Goal: Transaction & Acquisition: Purchase product/service

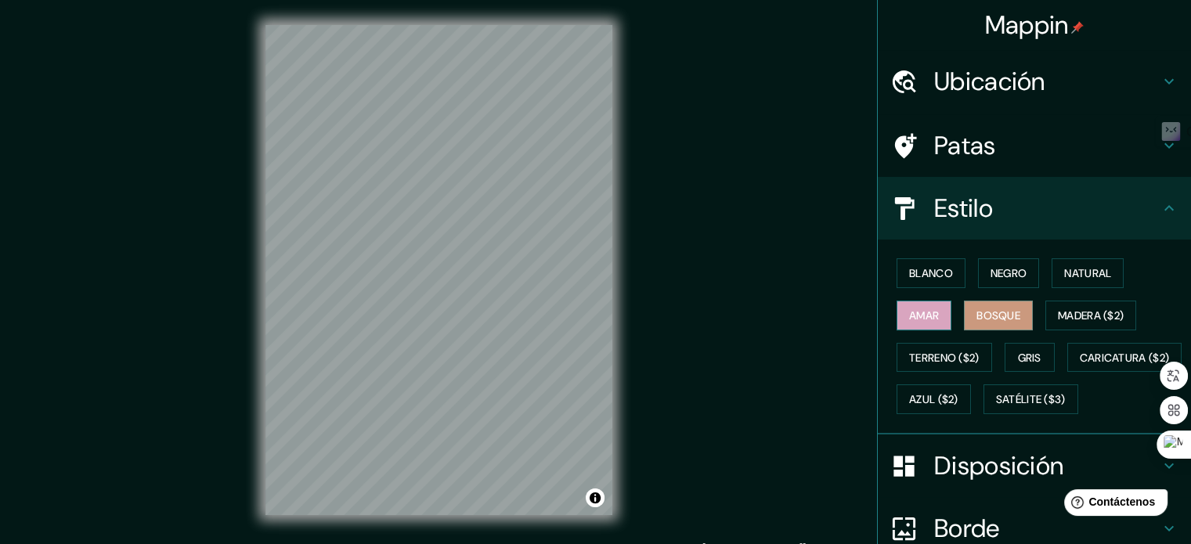
click at [911, 303] on button "Amar" at bounding box center [924, 316] width 55 height 30
click at [911, 280] on font "Blanco" at bounding box center [931, 273] width 44 height 20
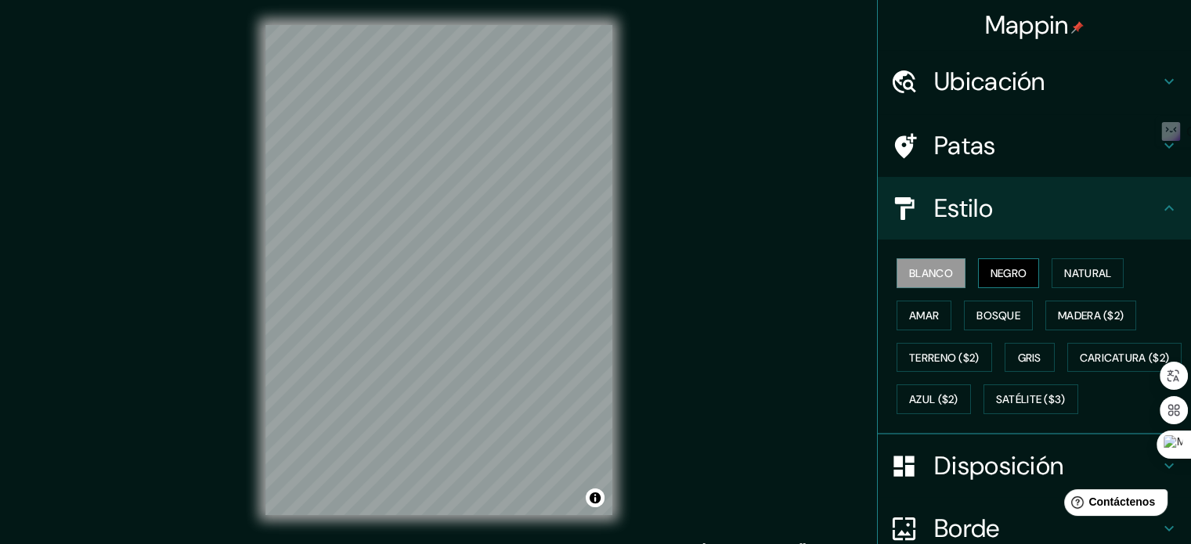
click at [1007, 273] on font "Negro" at bounding box center [1009, 273] width 37 height 14
click at [1064, 275] on font "Natural" at bounding box center [1087, 273] width 47 height 14
click at [991, 263] on font "Negro" at bounding box center [1009, 273] width 37 height 20
drag, startPoint x: 929, startPoint y: 280, endPoint x: 920, endPoint y: 280, distance: 8.6
click at [929, 280] on font "Blanco" at bounding box center [931, 273] width 44 height 20
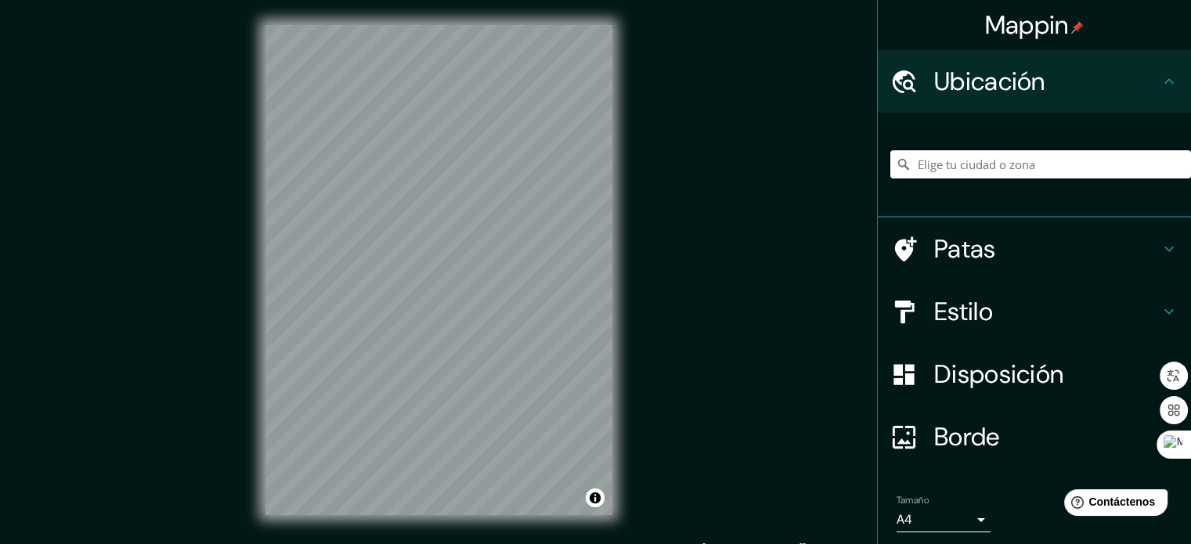
click at [952, 162] on input "Elige tu ciudad o zona" at bounding box center [1040, 164] width 301 height 28
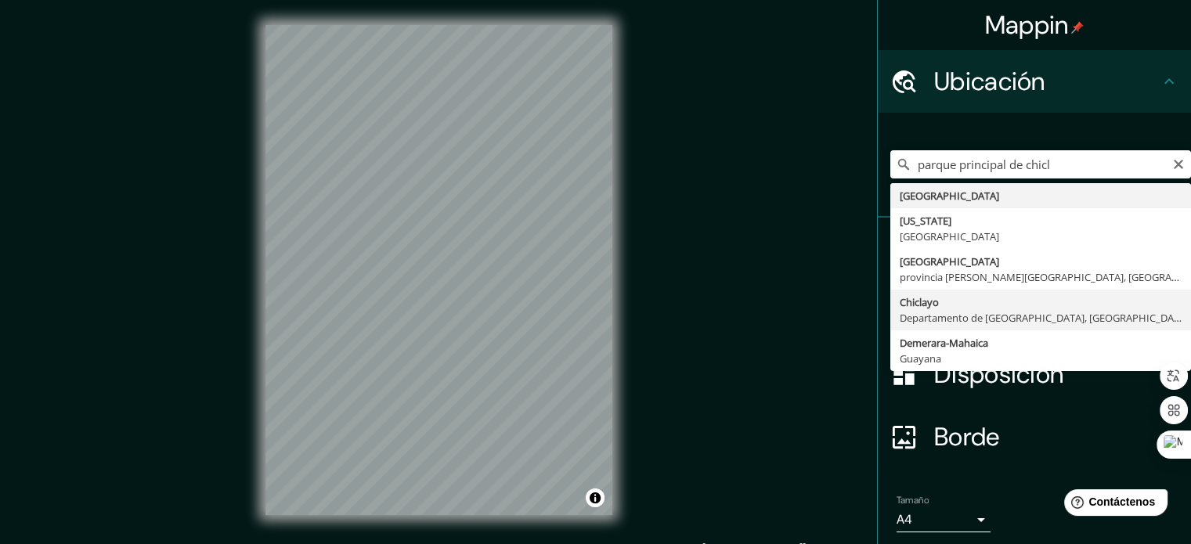
type input "Chiclayo, Departamento de [GEOGRAPHIC_DATA], [GEOGRAPHIC_DATA]"
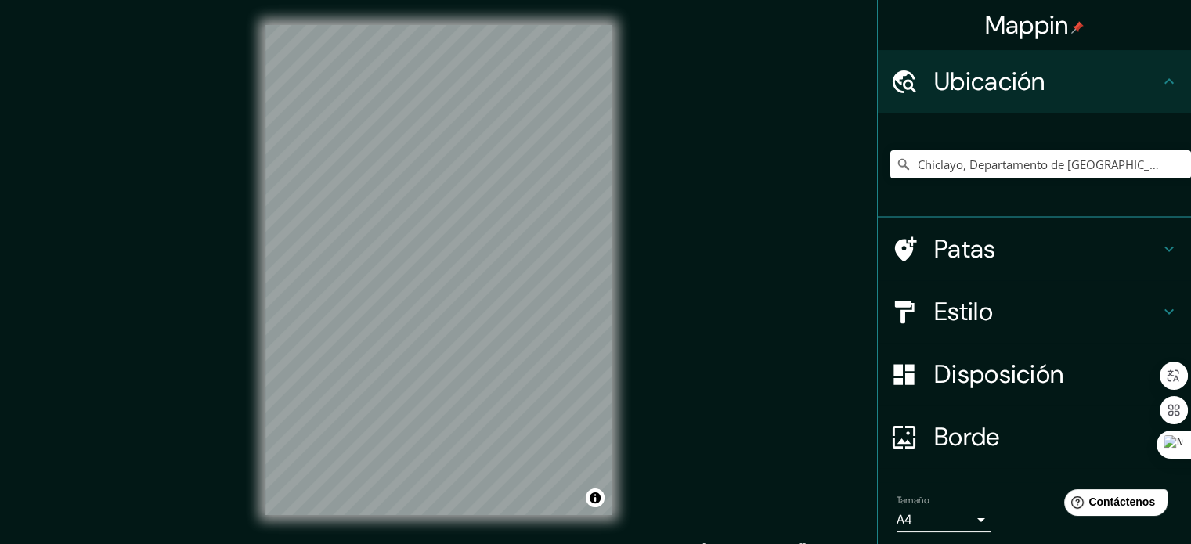
click at [946, 330] on div "Estilo" at bounding box center [1034, 311] width 313 height 63
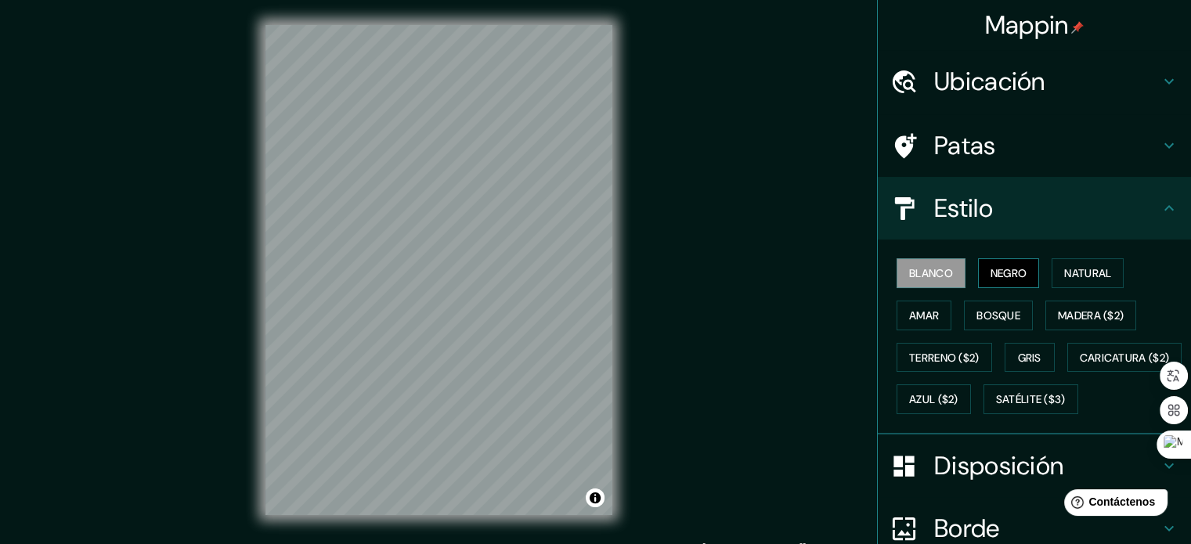
click at [991, 282] on font "Negro" at bounding box center [1009, 273] width 37 height 20
click at [1068, 263] on font "Natural" at bounding box center [1087, 273] width 47 height 20
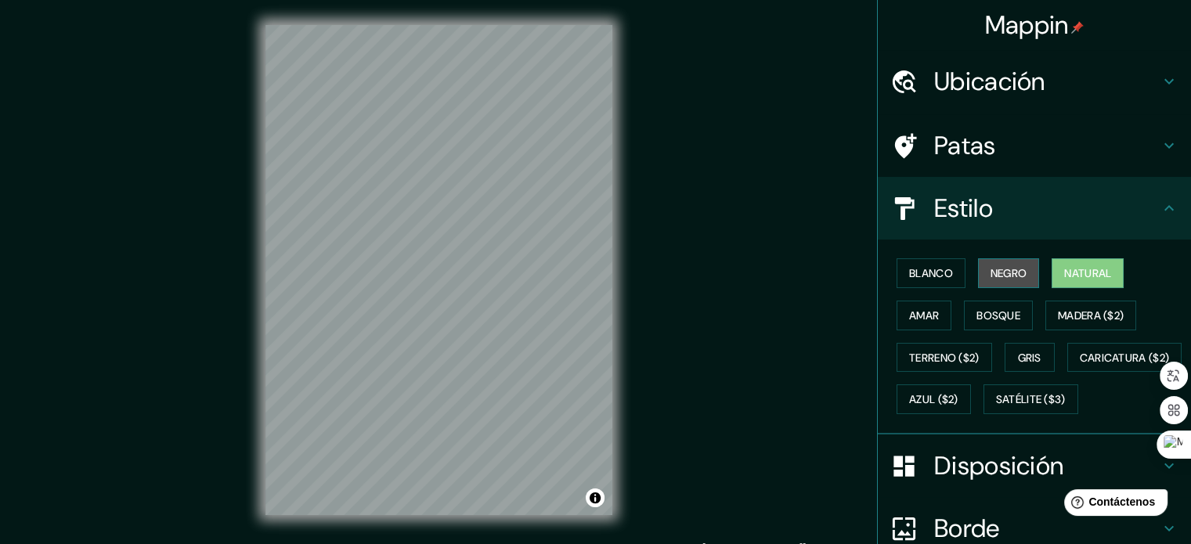
click at [1022, 275] on button "Negro" at bounding box center [1009, 273] width 62 height 30
click at [1012, 272] on font "Negro" at bounding box center [1009, 273] width 37 height 14
click at [1065, 272] on font "Natural" at bounding box center [1087, 273] width 47 height 14
click at [911, 269] on font "Blanco" at bounding box center [931, 273] width 44 height 14
click at [999, 270] on font "Negro" at bounding box center [1009, 273] width 37 height 14
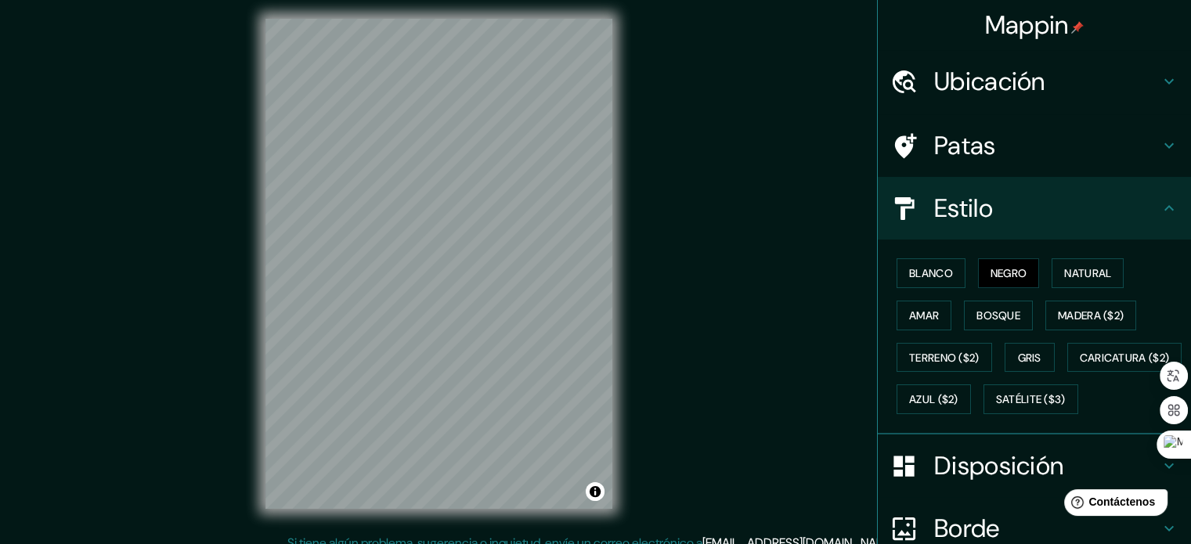
scroll to position [20, 0]
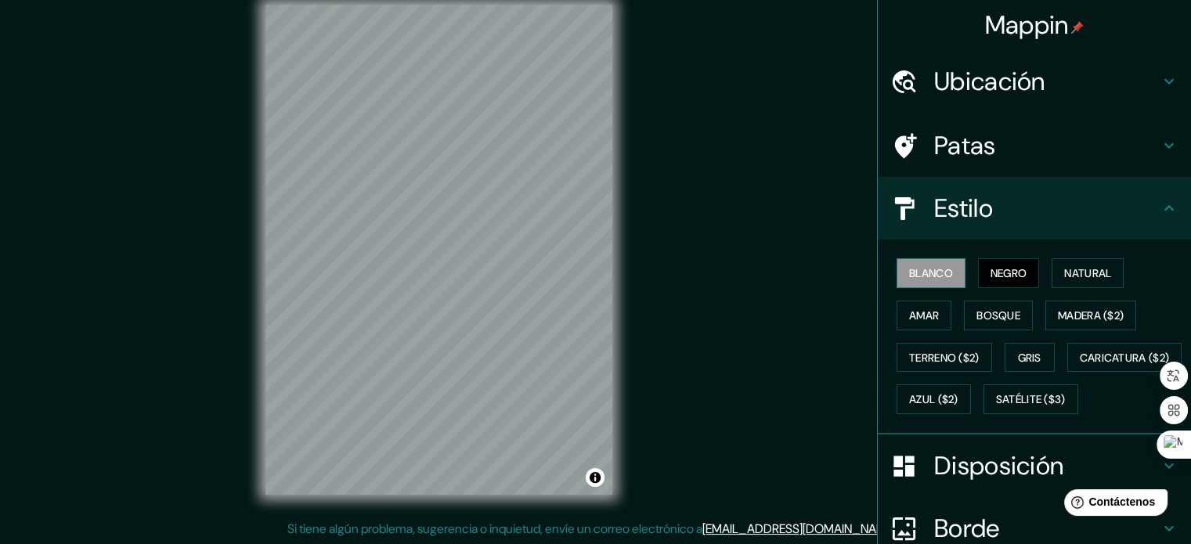
click at [946, 271] on button "Blanco" at bounding box center [931, 273] width 69 height 30
click at [991, 273] on font "Negro" at bounding box center [1009, 273] width 37 height 14
